Goal: Contribute content: Add original content to the website for others to see

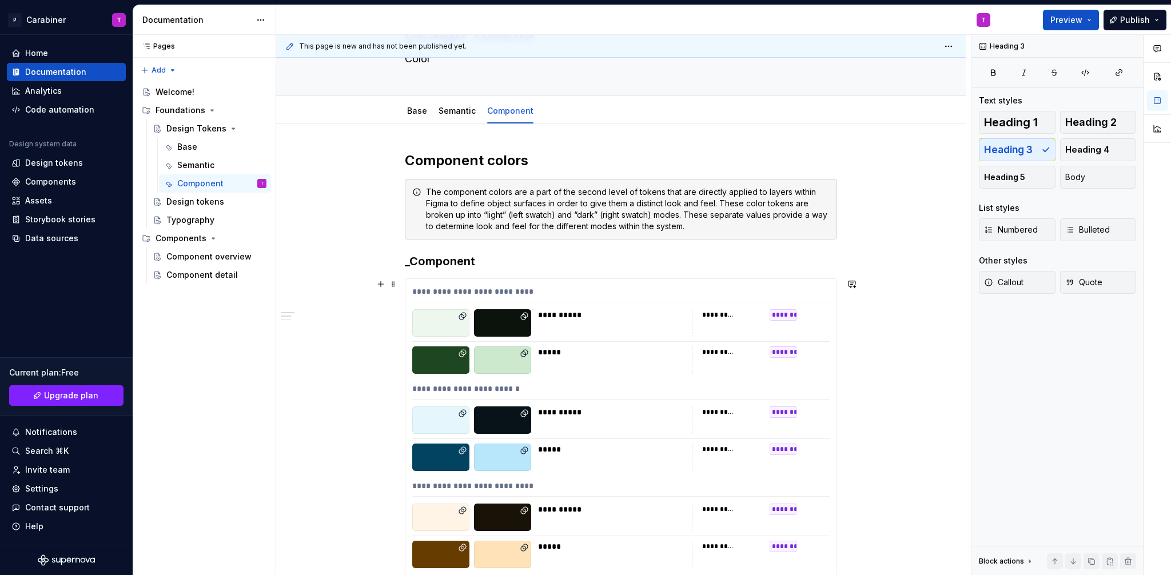
scroll to position [82, 0]
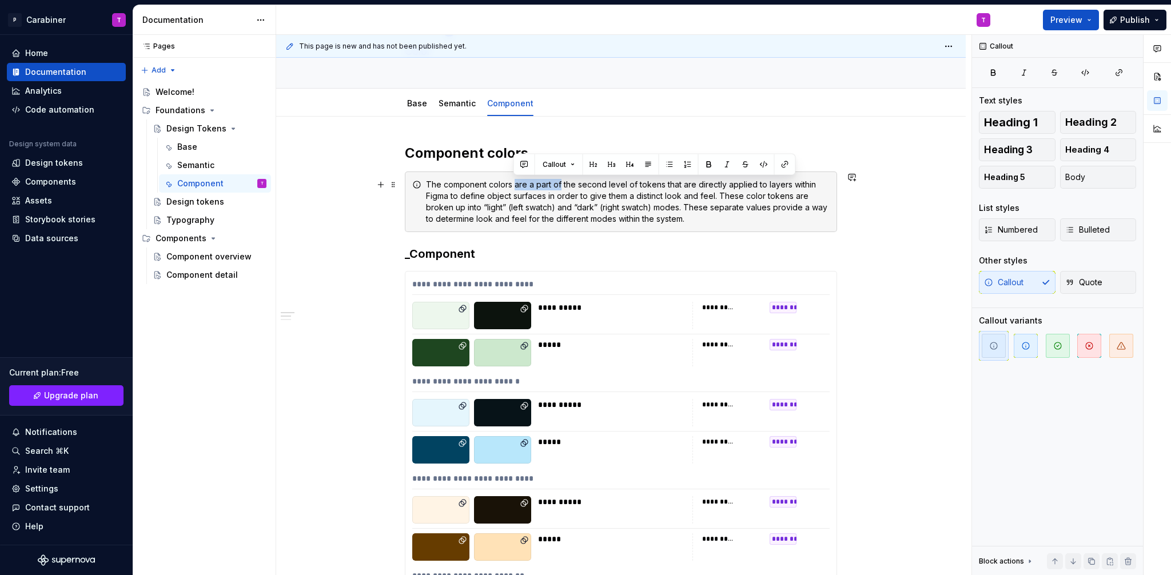
drag, startPoint x: 513, startPoint y: 185, endPoint x: 560, endPoint y: 186, distance: 46.9
click at [560, 186] on div "The component colors are a part of the second level of tokens that are directly…" at bounding box center [628, 202] width 404 height 46
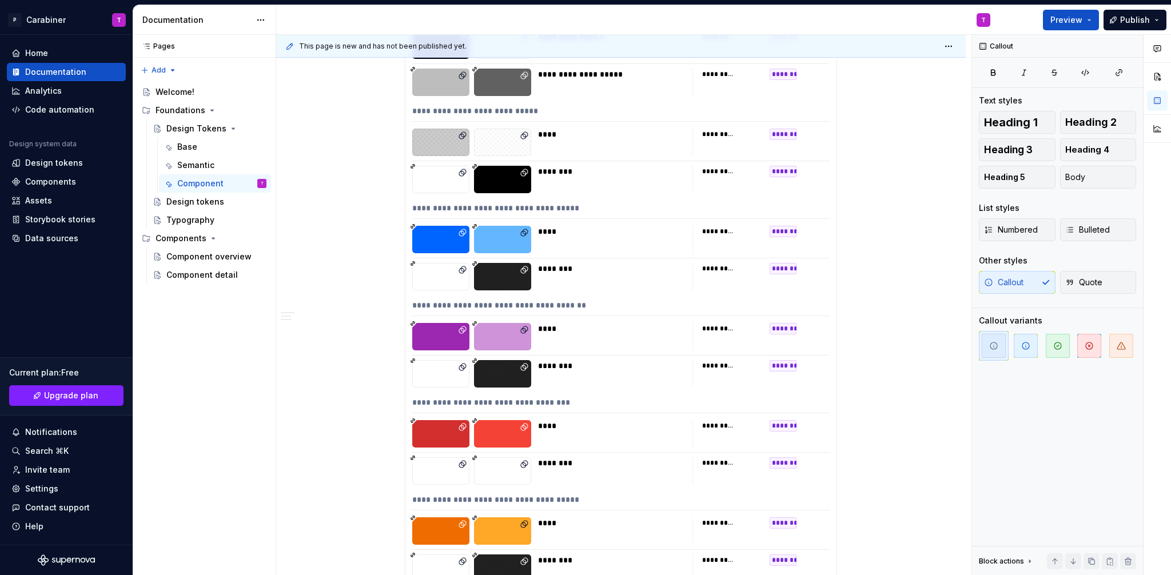
scroll to position [0, 0]
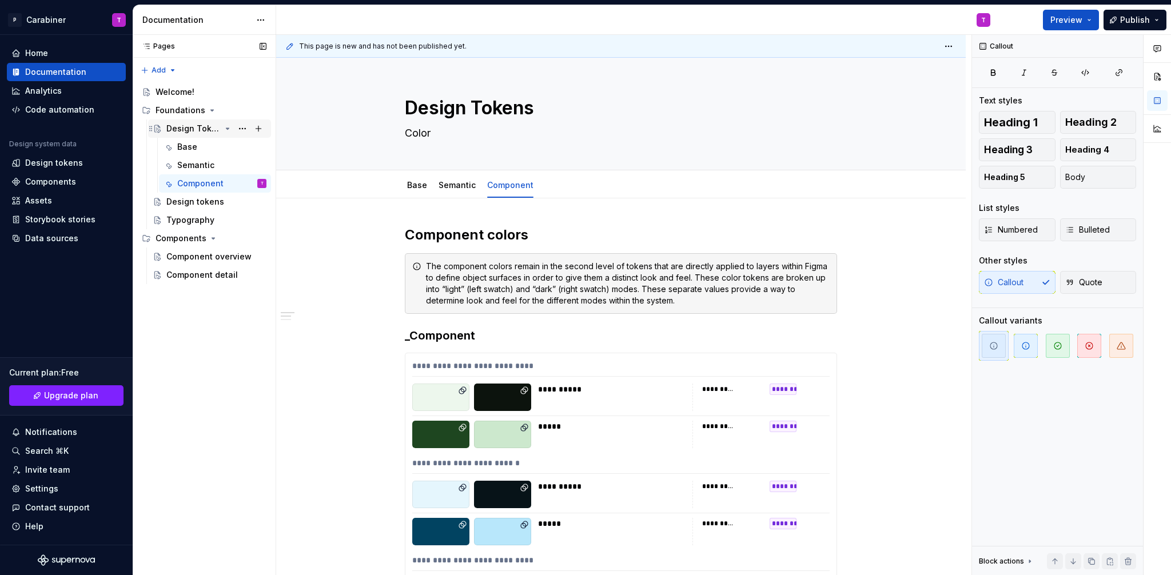
click at [176, 128] on div "Design Tokens" at bounding box center [193, 128] width 54 height 11
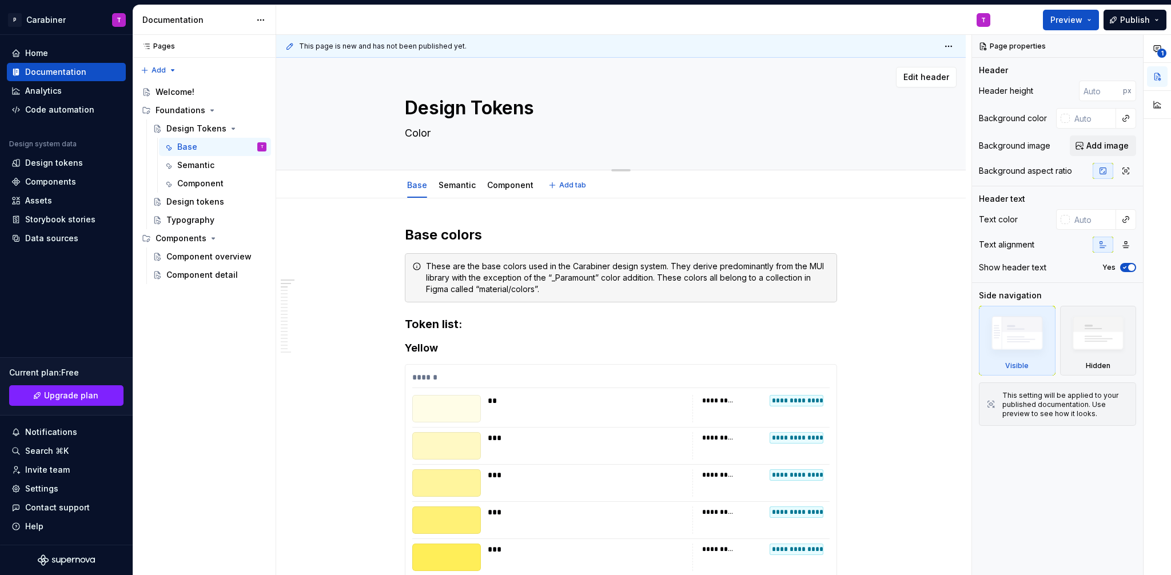
click at [466, 113] on textarea "Design Tokens" at bounding box center [619, 107] width 432 height 27
type textarea "*"
type textarea "C Tokens"
type textarea "*"
type textarea "Co Tokens"
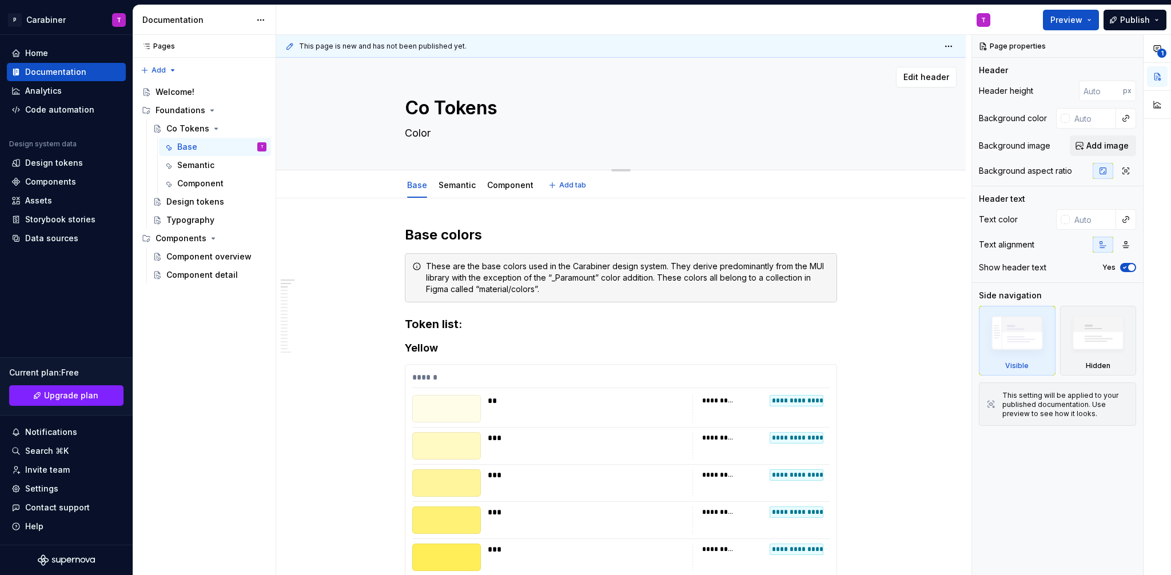
type textarea "*"
type textarea "Col Tokens"
type textarea "*"
type textarea "Colo Tokens"
type textarea "*"
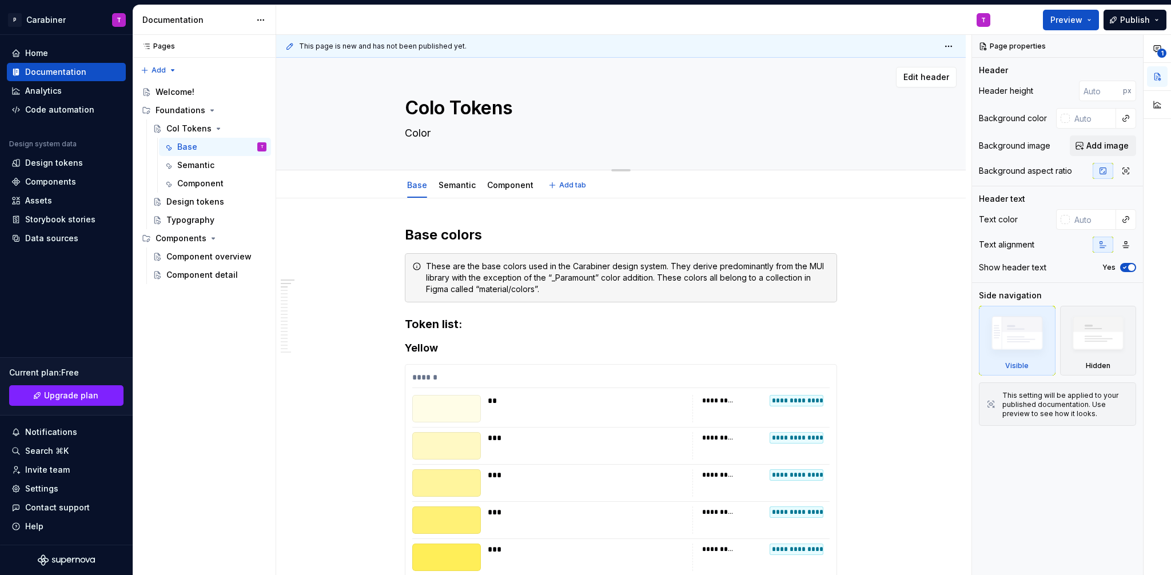
type textarea "Color Tokens"
type textarea "*"
type textarea "Color Tokens"
click at [431, 133] on textarea "Color" at bounding box center [619, 133] width 432 height 18
type textarea "*"
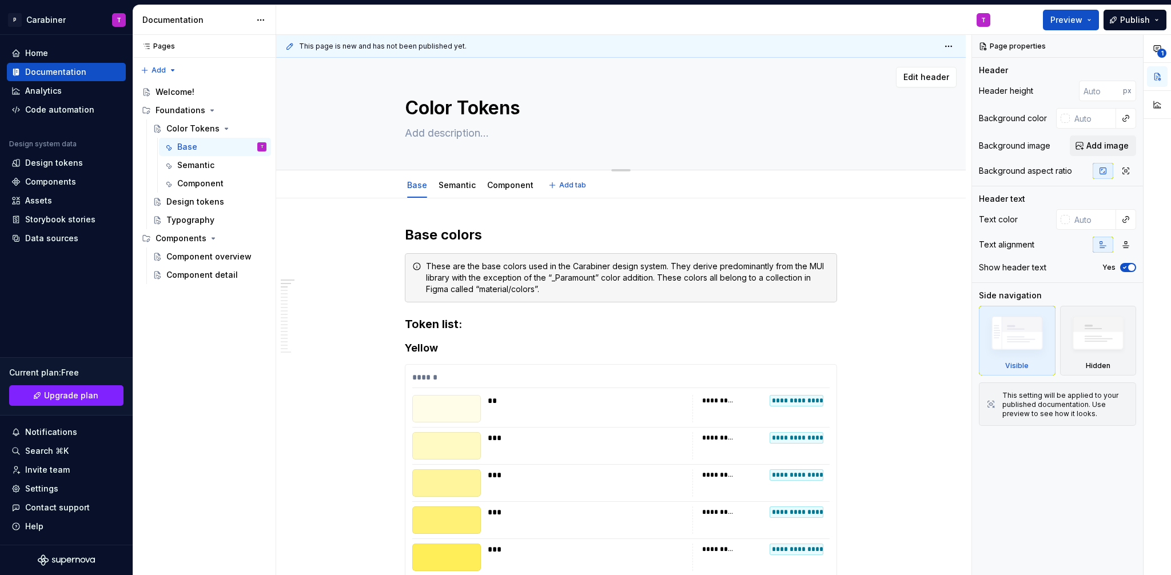
type textarea "*"
type textarea "A"
type textarea "*"
type textarea "Ap"
type textarea "*"
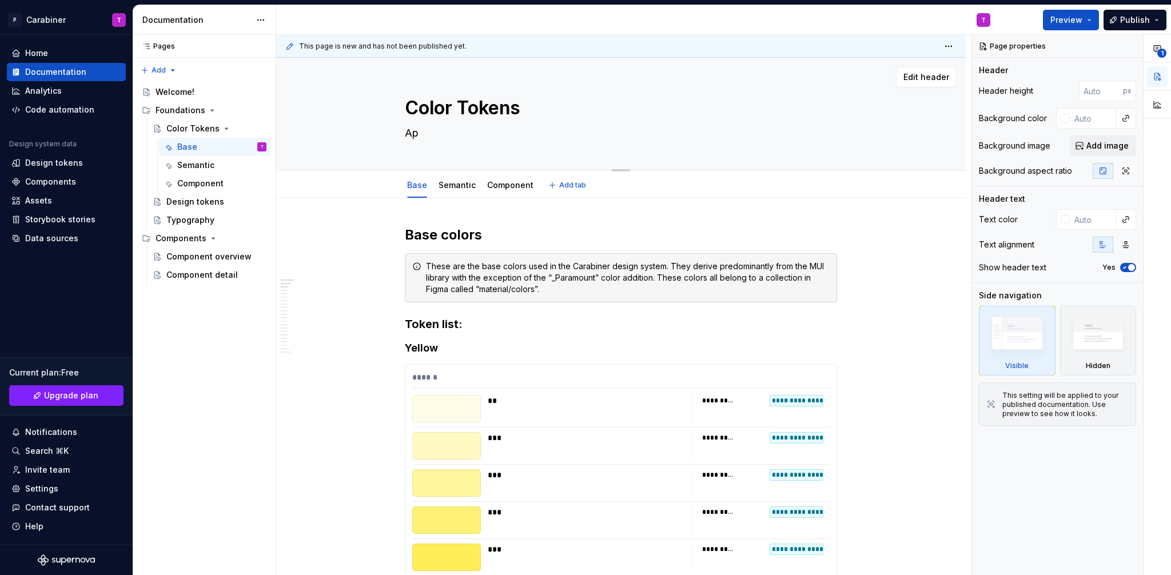
type textarea "App"
type textarea "*"
type textarea "Appl"
type textarea "*"
type textarea "Appli"
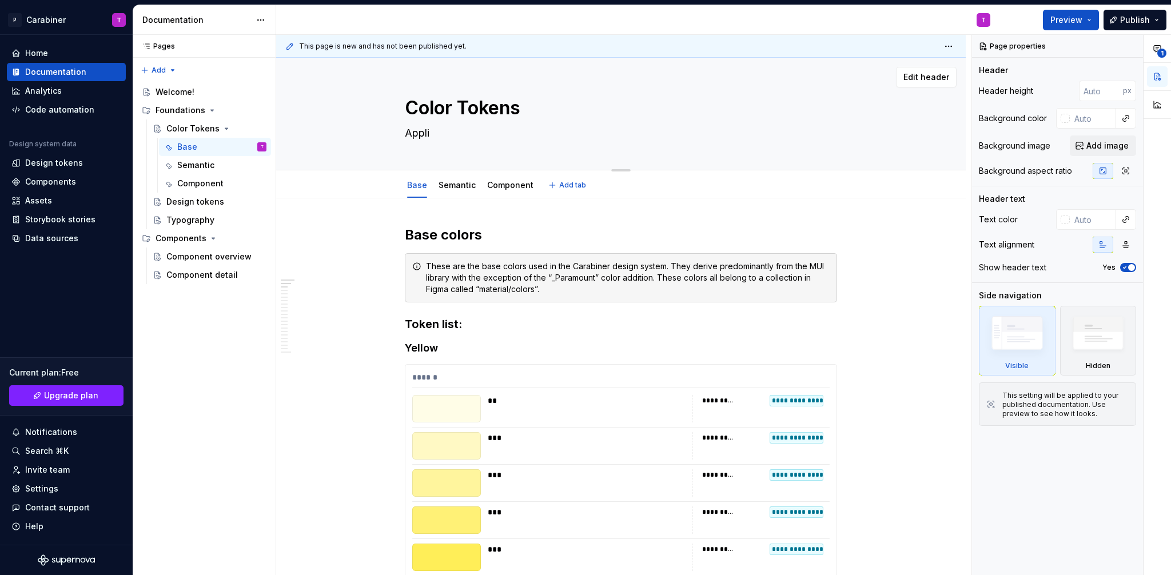
type textarea "*"
type textarea "Applic"
type textarea "*"
type textarea "Applica"
type textarea "*"
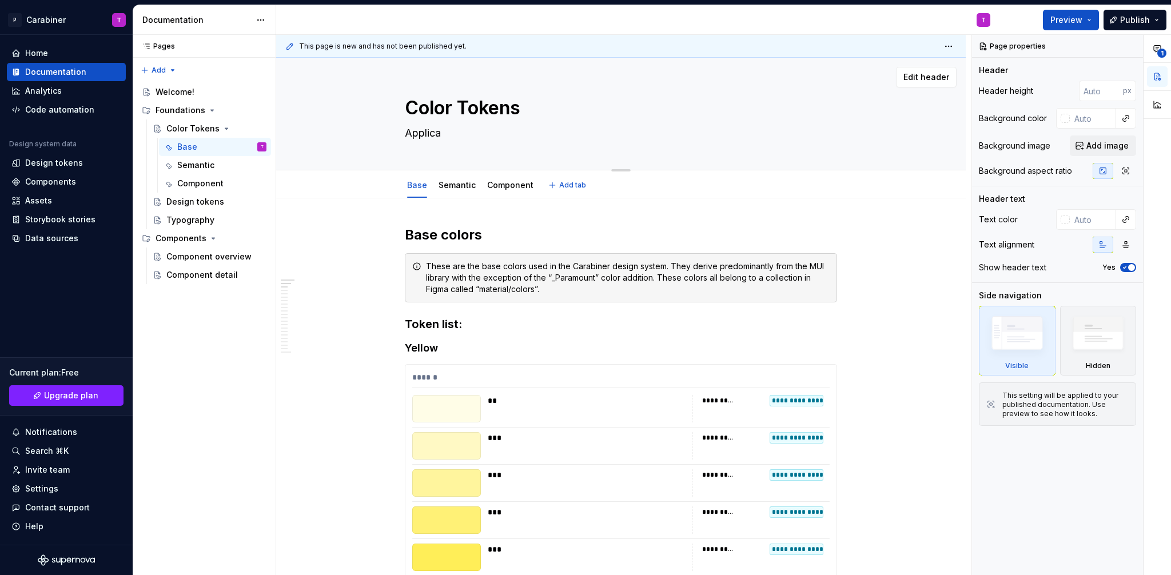
type textarea "Applicat"
type textarea "*"
type textarea "Applicati"
type textarea "*"
type textarea "Applicatio"
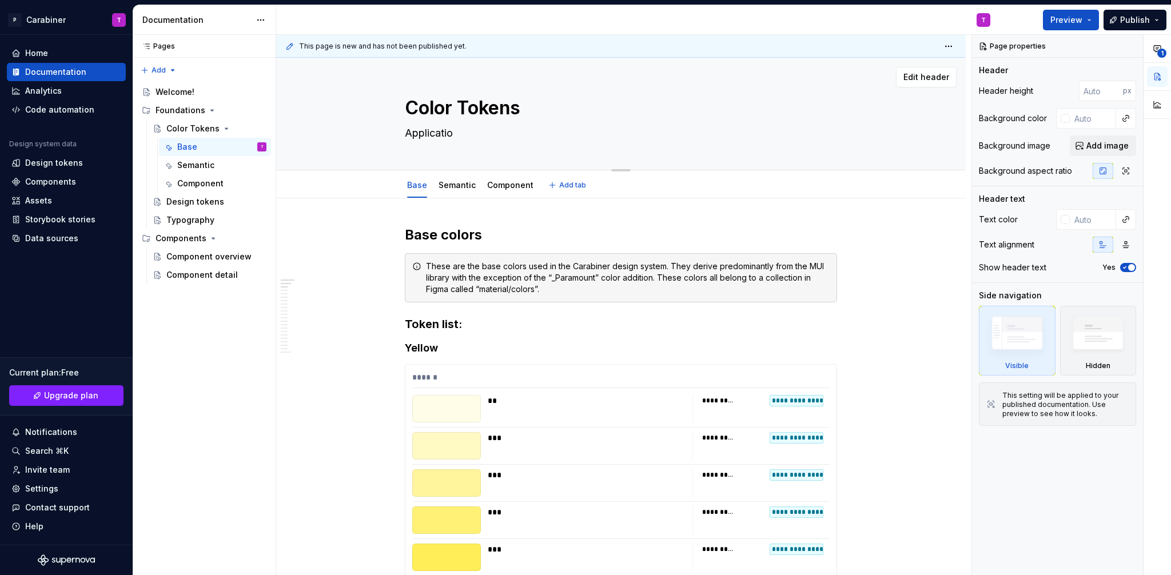
type textarea "*"
type textarea "Application"
type textarea "*"
type textarea "Application"
type textarea "*"
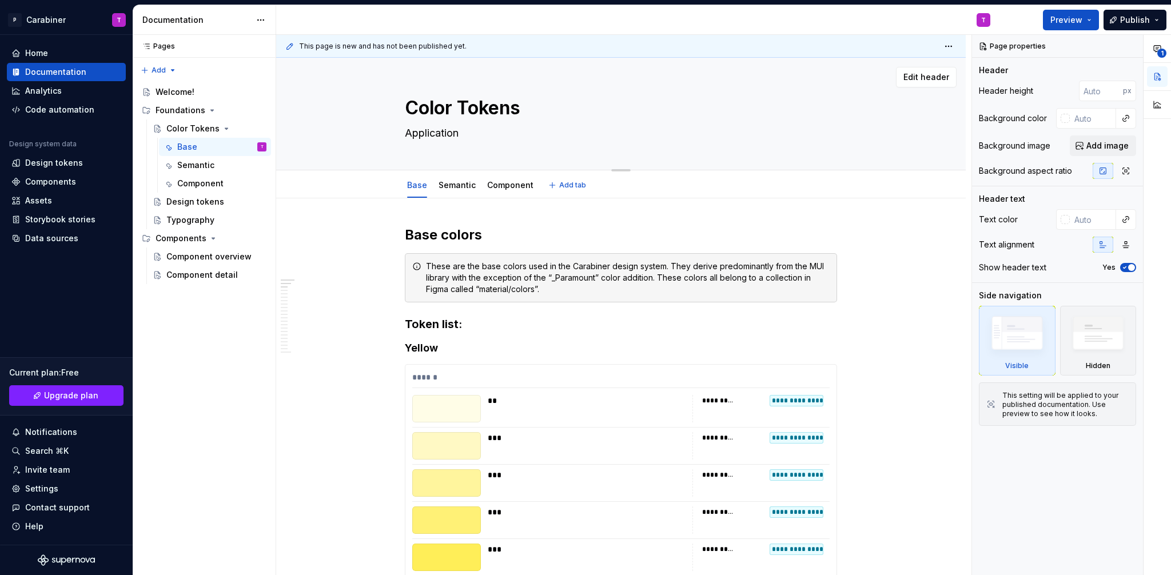
type textarea "Application o"
type textarea "*"
type textarea "Application of"
type textarea "*"
type textarea "Application of"
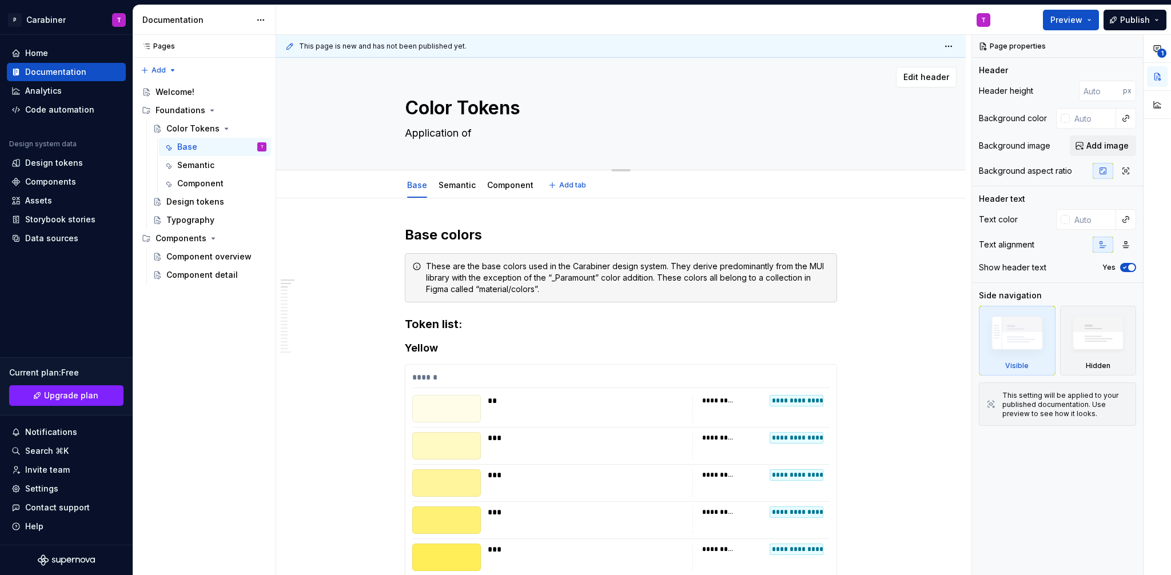
type textarea "*"
type textarea "Application of c"
type textarea "*"
type textarea "Application of co"
type textarea "*"
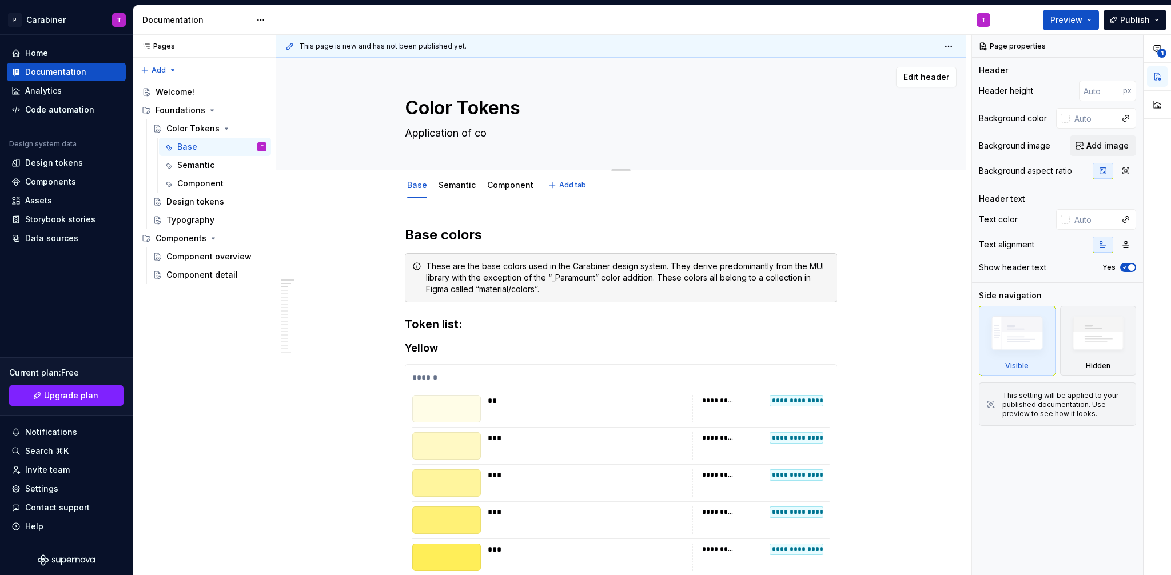
type textarea "Application of col"
type textarea "*"
type textarea "Application of colo"
type textarea "*"
type textarea "Application of color"
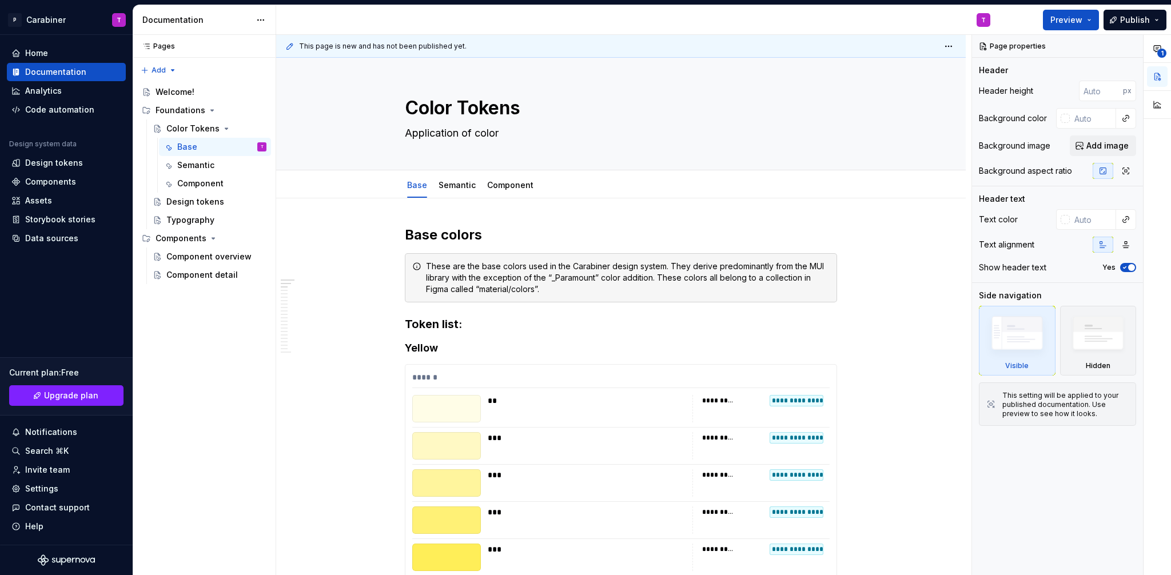
type textarea "*"
type textarea "Application of color"
click at [426, 18] on div "T" at bounding box center [637, 20] width 723 height 30
click at [172, 109] on div "Foundations" at bounding box center [181, 110] width 50 height 11
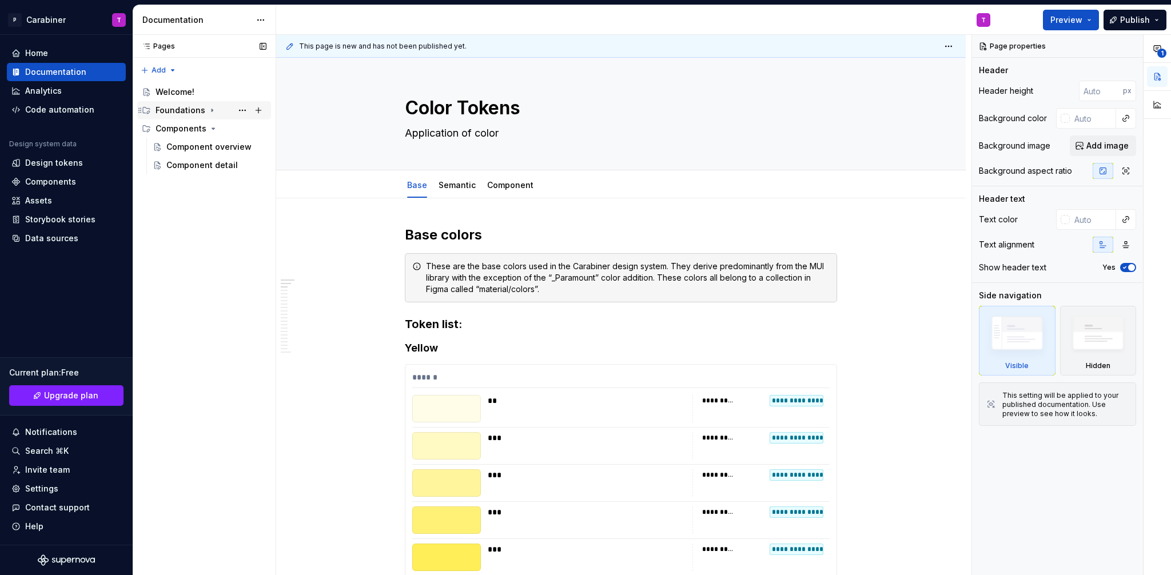
click at [172, 109] on div "Foundations" at bounding box center [181, 110] width 50 height 11
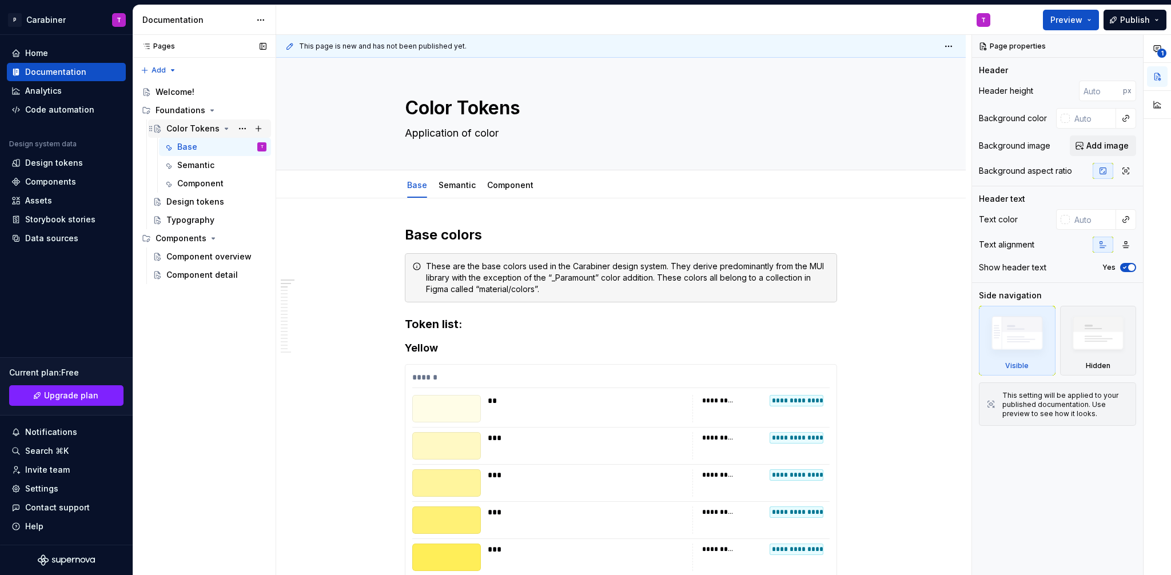
click at [181, 126] on div "Color Tokens" at bounding box center [192, 128] width 53 height 11
click at [180, 126] on div "Color Tokens" at bounding box center [192, 128] width 53 height 11
click at [183, 201] on div "Design tokens" at bounding box center [195, 201] width 58 height 11
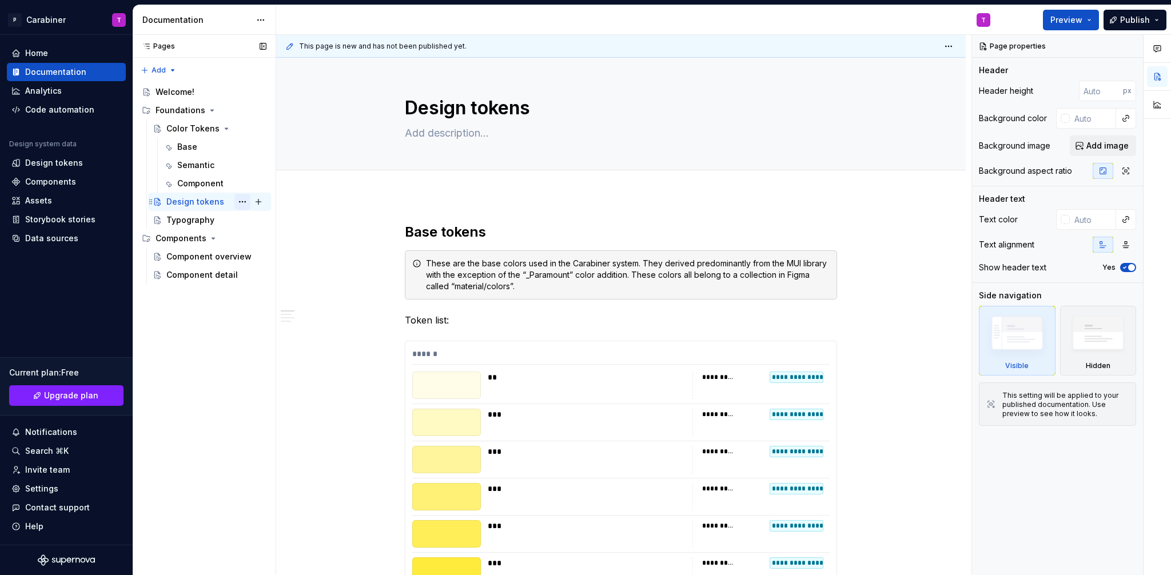
click at [240, 202] on button "Page tree" at bounding box center [242, 202] width 16 height 16
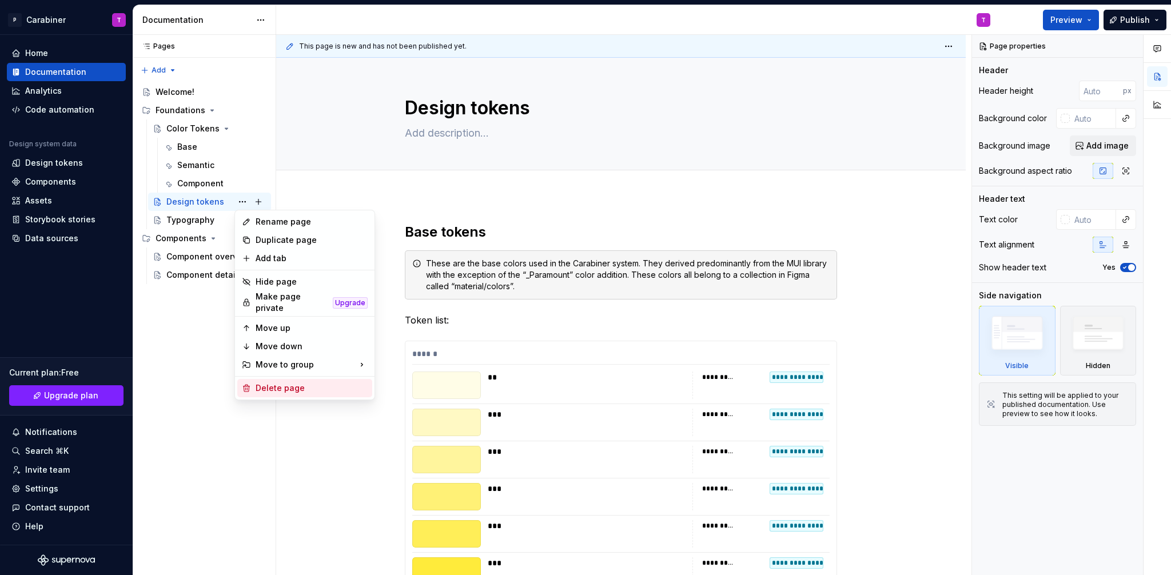
click at [278, 385] on div "Delete page" at bounding box center [312, 388] width 112 height 11
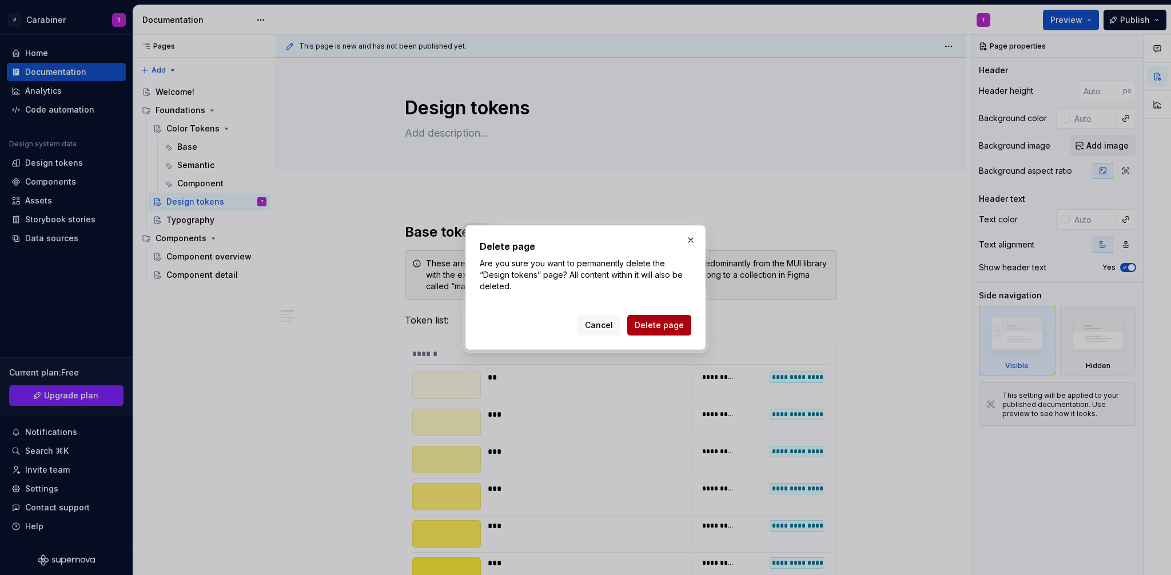
click at [660, 325] on span "Delete page" at bounding box center [659, 325] width 49 height 11
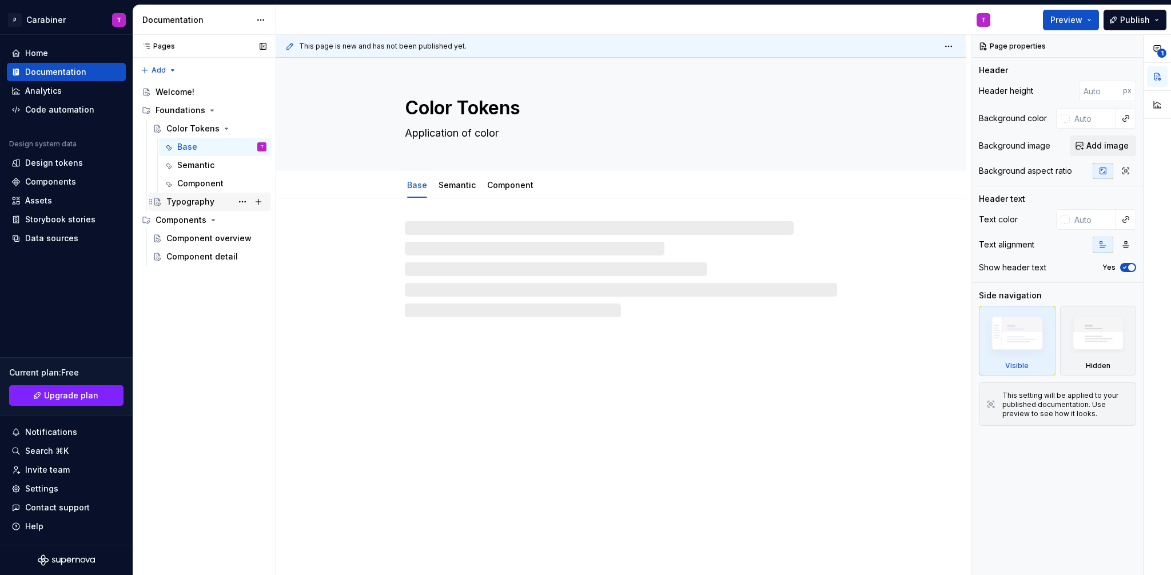
click at [185, 200] on div "Typography" at bounding box center [190, 201] width 48 height 11
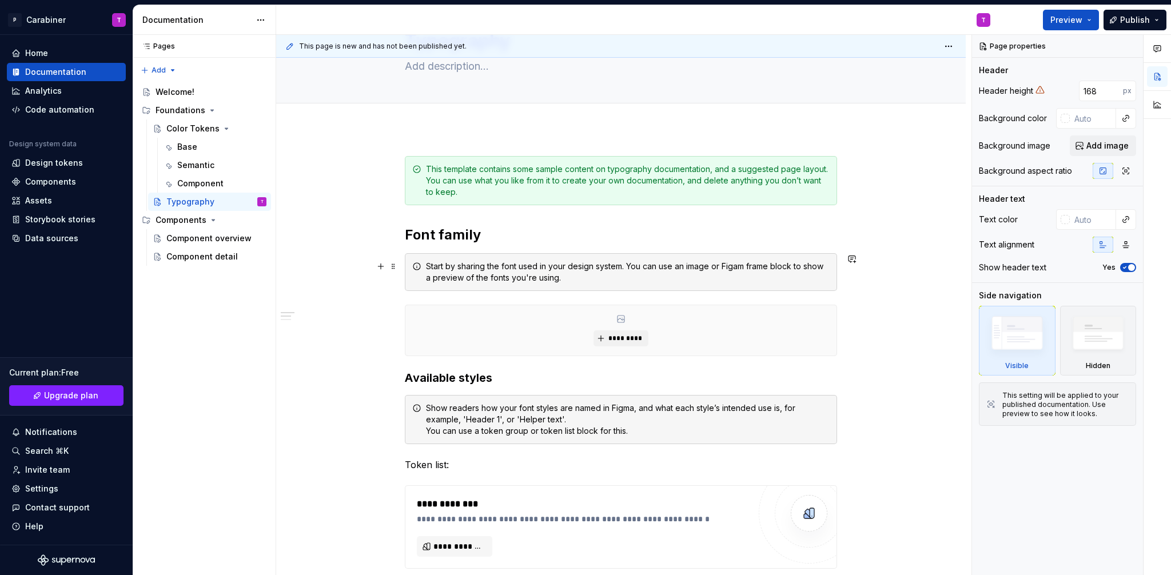
scroll to position [74, 0]
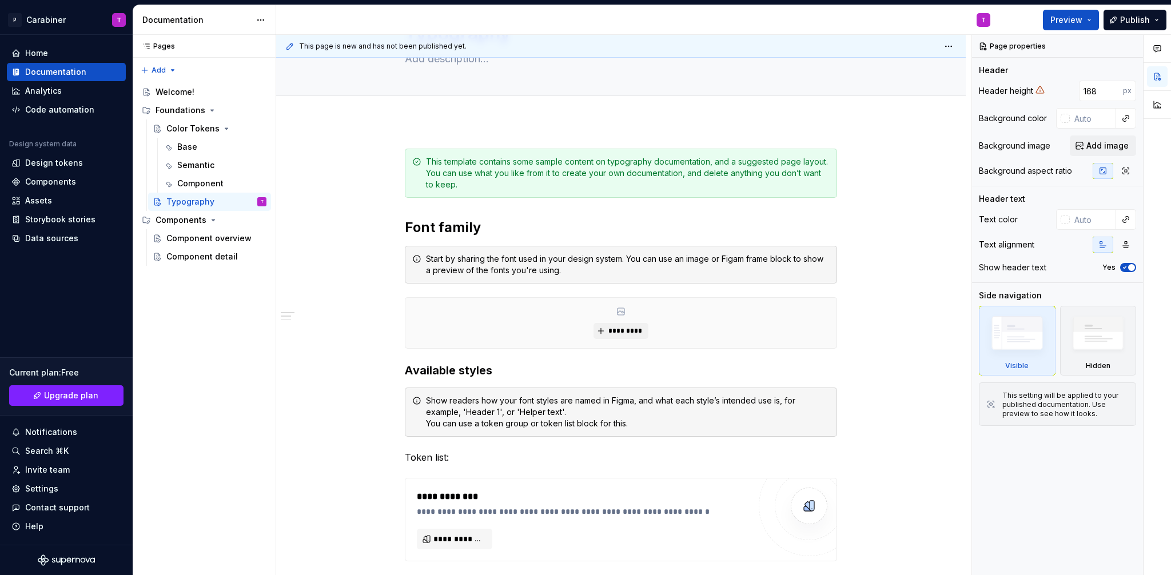
type textarea "*"
